Goal: Task Accomplishment & Management: Use online tool/utility

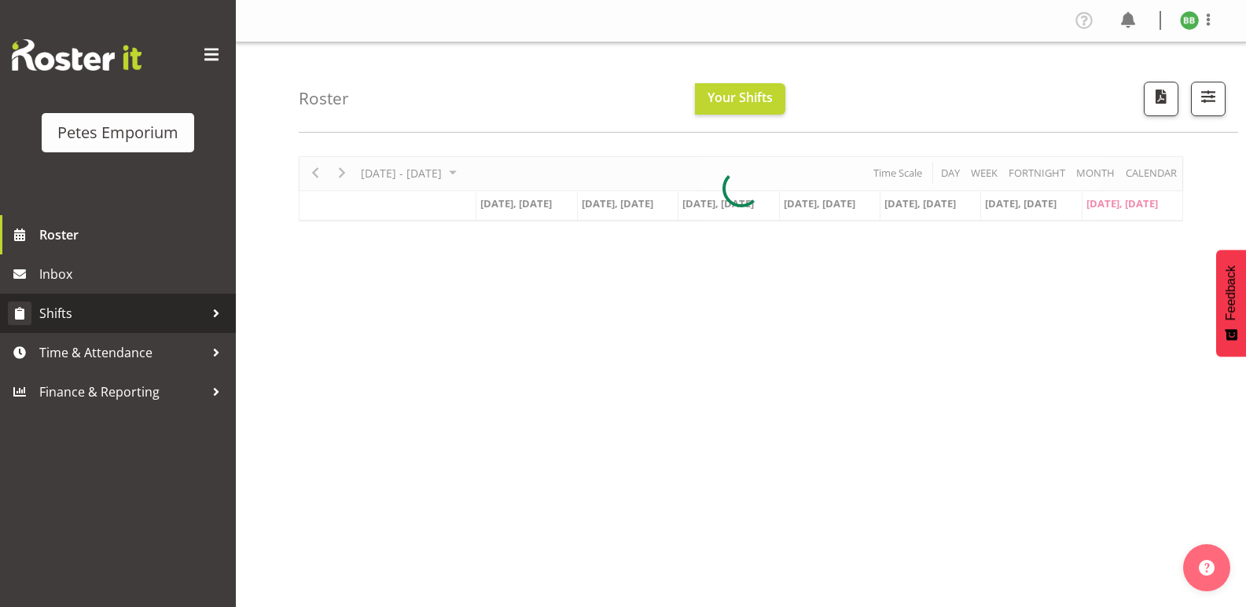
click at [106, 316] on span "Shifts" at bounding box center [121, 314] width 165 height 24
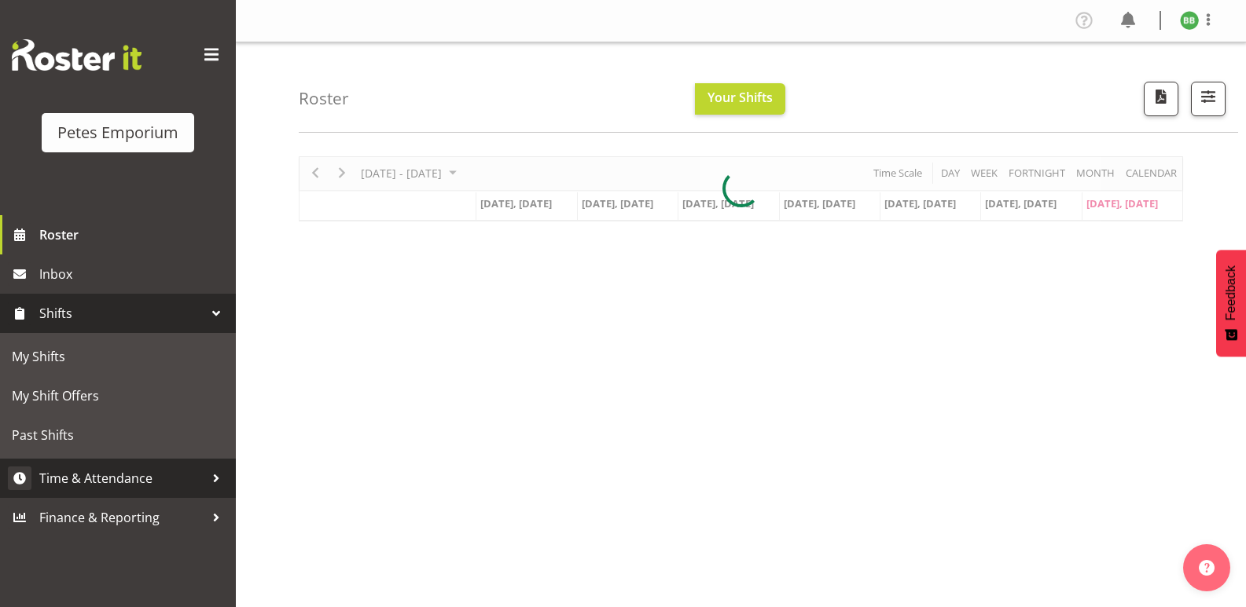
click at [62, 466] on link "Time & Attendance" at bounding box center [118, 478] width 236 height 39
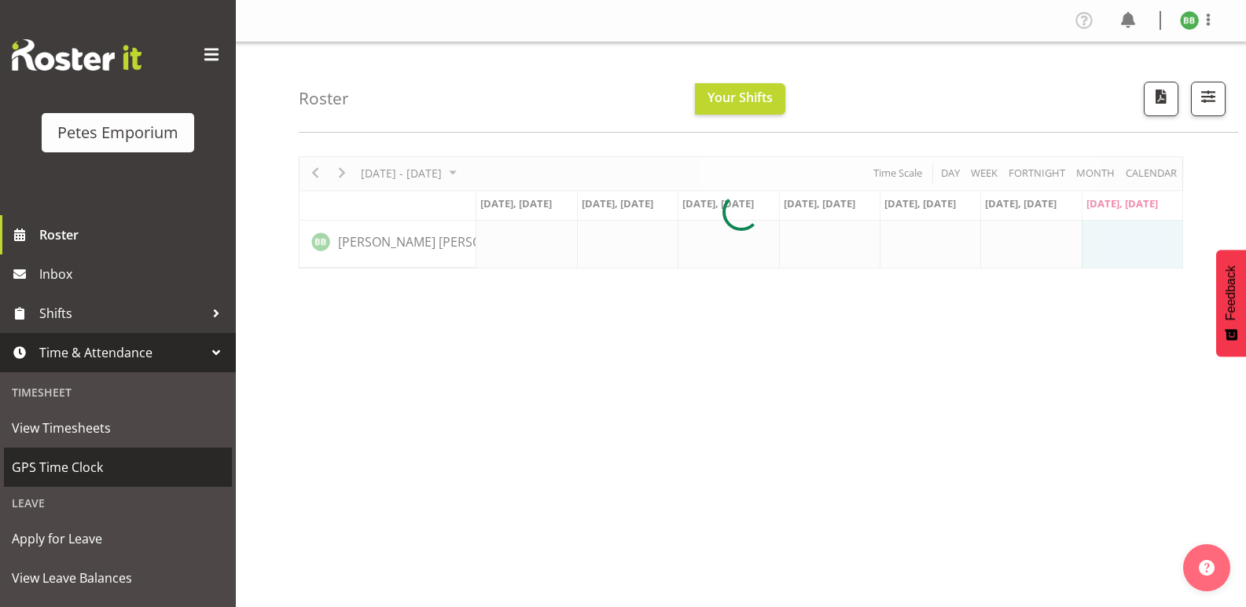
click at [48, 473] on span "GPS Time Clock" at bounding box center [118, 468] width 212 height 24
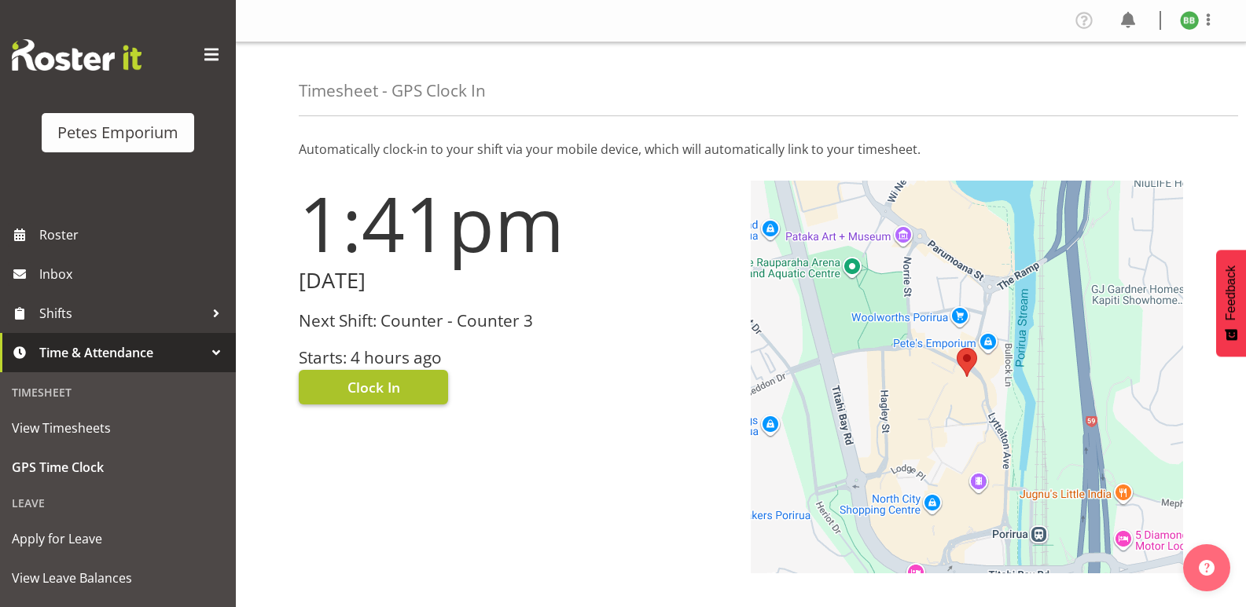
click at [366, 373] on button "Clock In" at bounding box center [373, 387] width 149 height 35
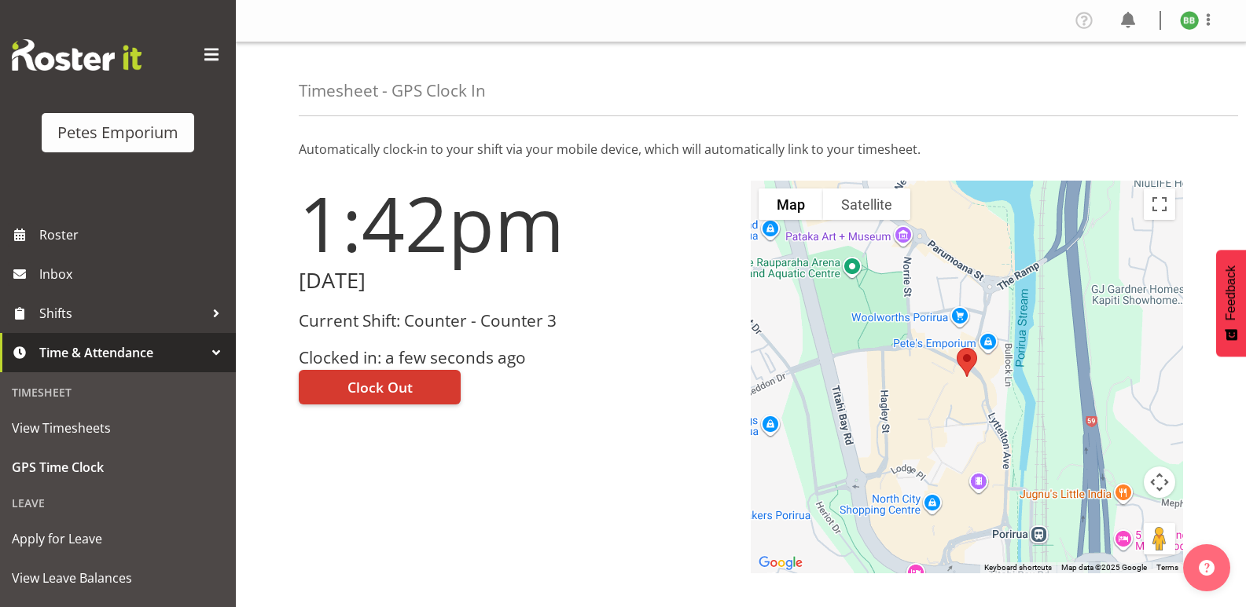
click at [1186, 28] on img at bounding box center [1189, 20] width 19 height 19
click at [1130, 85] on link "Log Out" at bounding box center [1141, 82] width 151 height 28
